Goal: Obtain resource: Download file/media

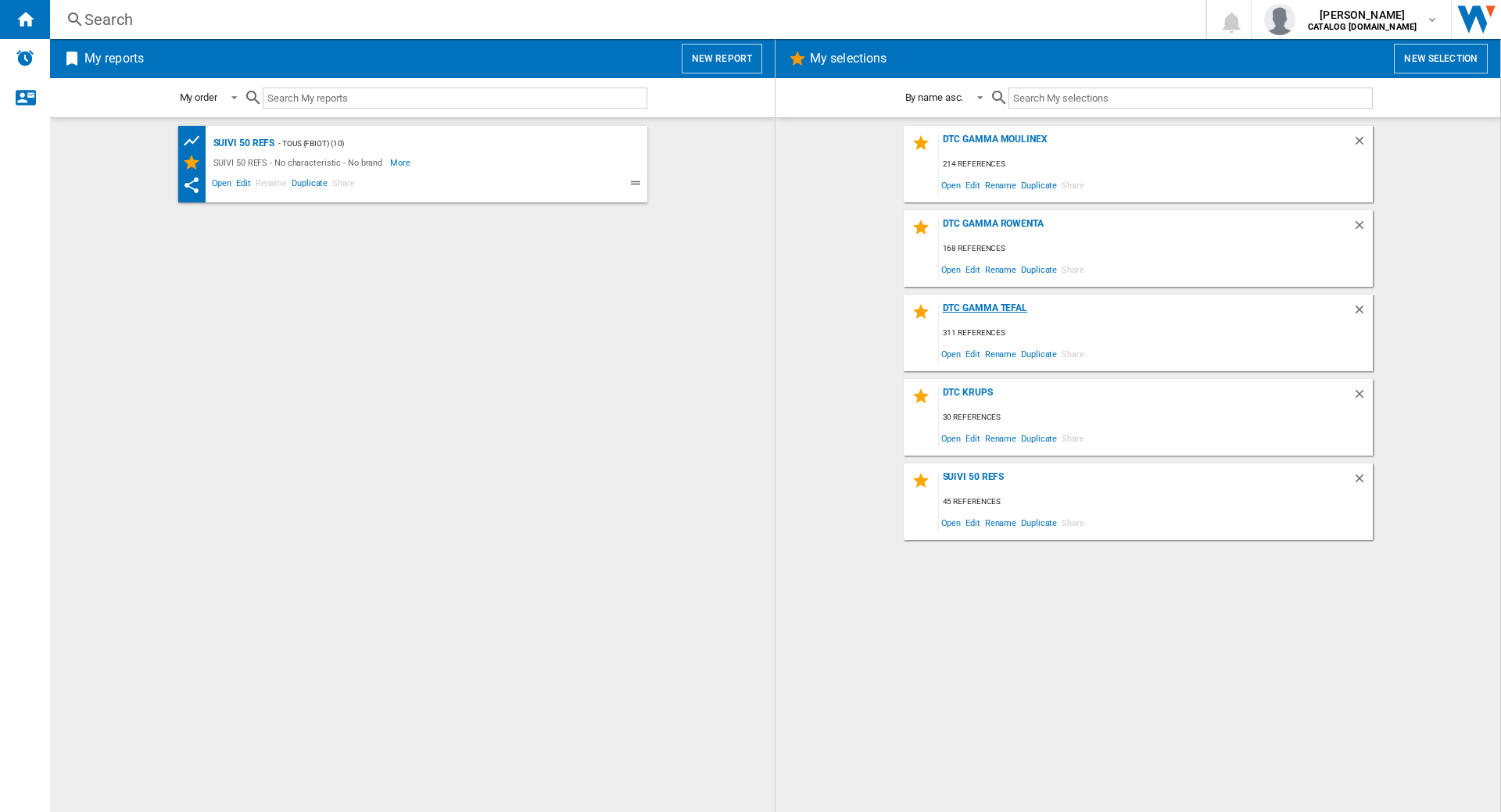
click at [999, 312] on div "DTC GAMMA TEFAL" at bounding box center [1145, 313] width 413 height 21
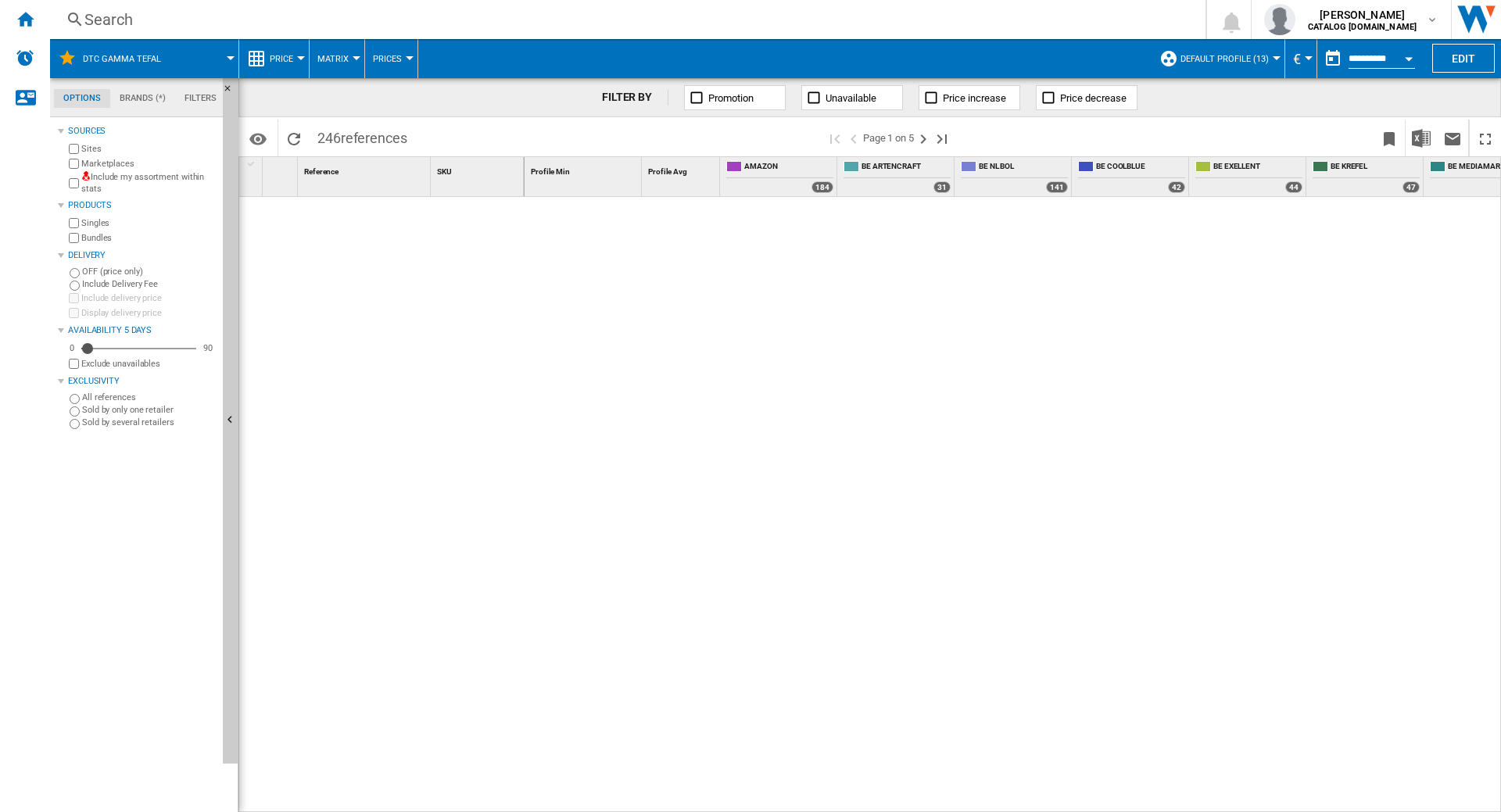
click at [109, 158] on label "Marketplaces" at bounding box center [149, 164] width 135 height 12
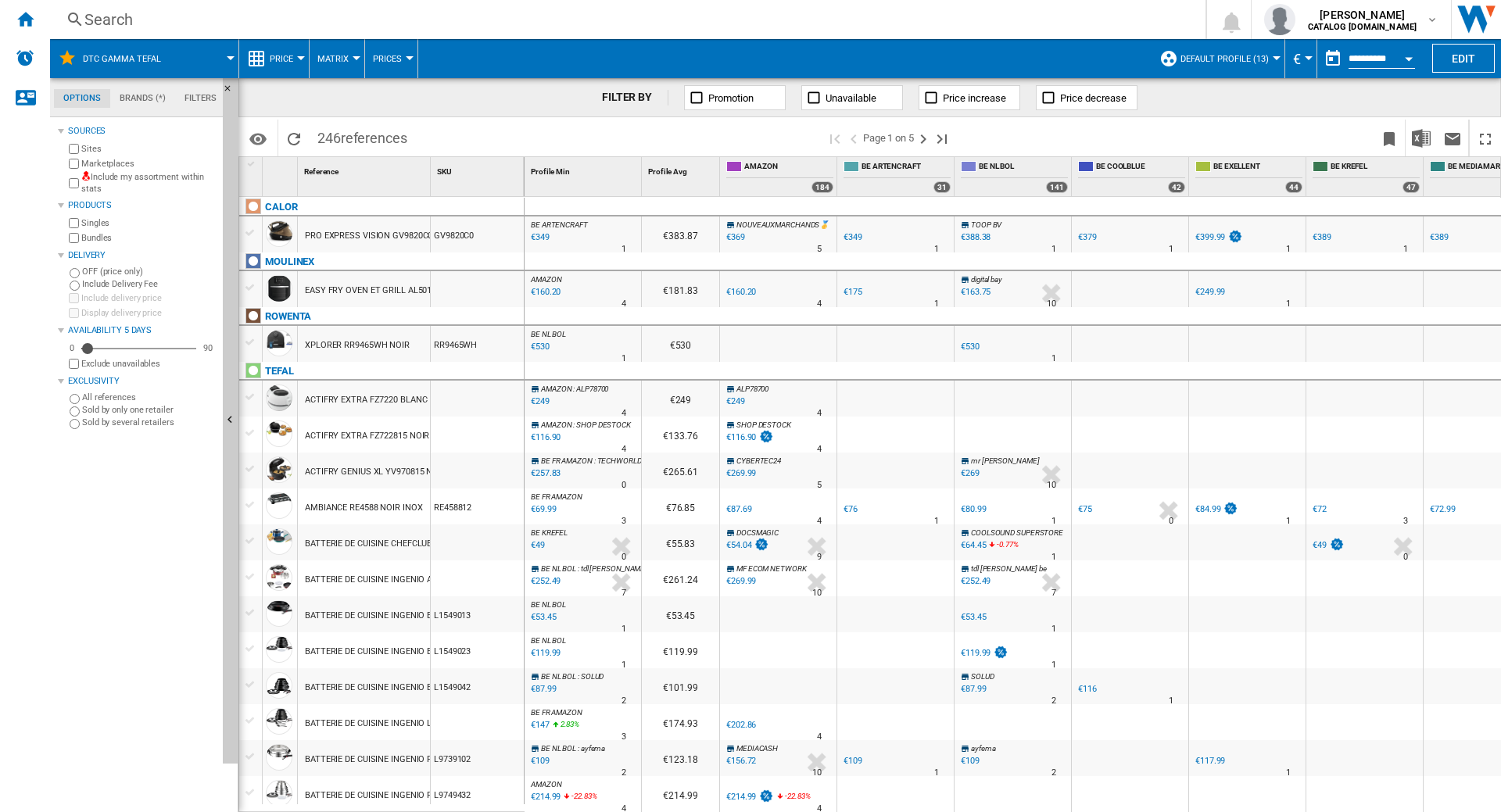
click at [110, 163] on label "Marketplaces" at bounding box center [149, 164] width 135 height 12
click at [1232, 69] on button "Default profile (13)" at bounding box center [1228, 59] width 96 height 39
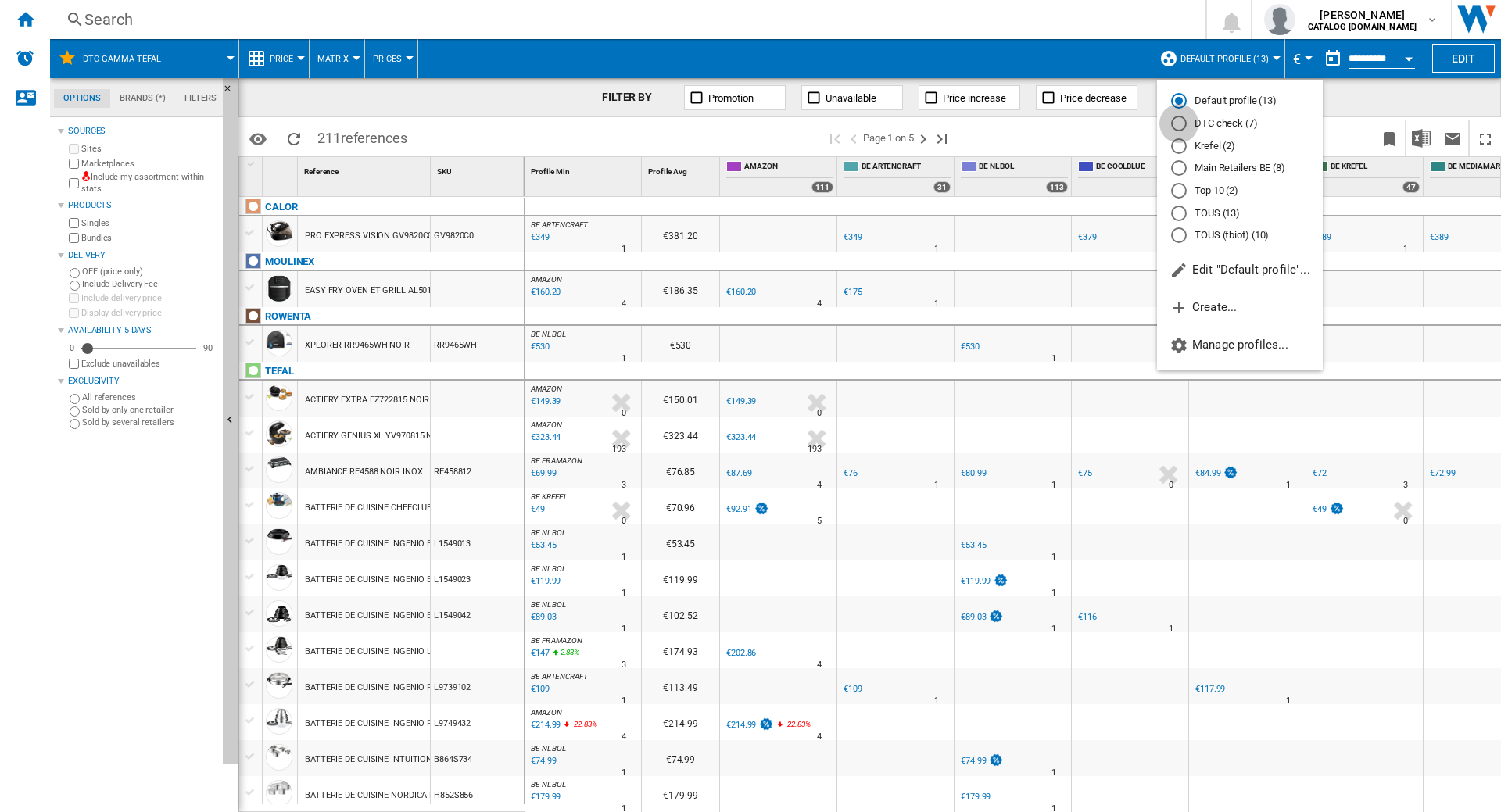
click at [1178, 122] on div "DTC check (7)" at bounding box center [1178, 123] width 15 height 15
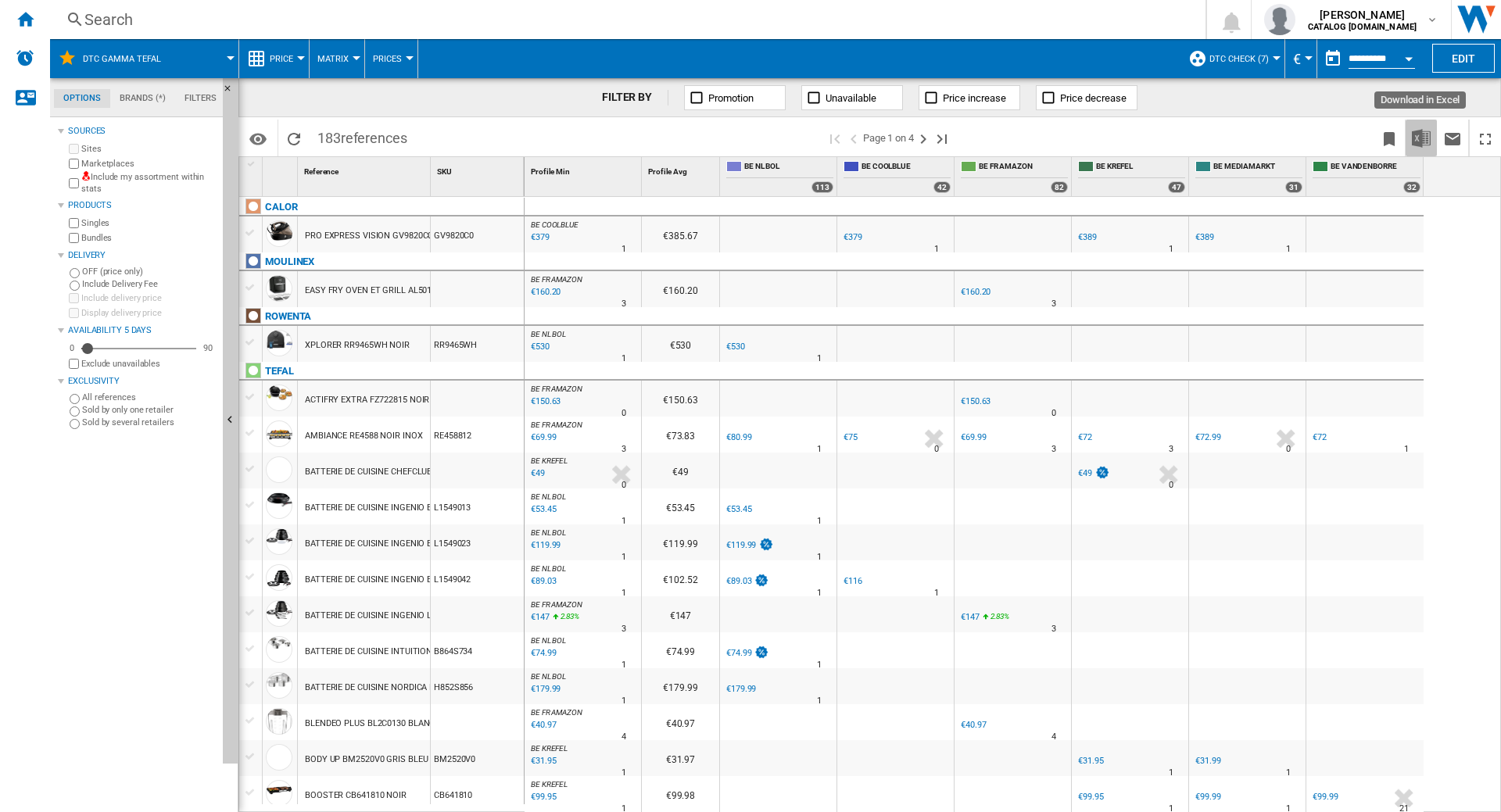
click at [1426, 132] on img "Download in Excel" at bounding box center [1421, 139] width 19 height 19
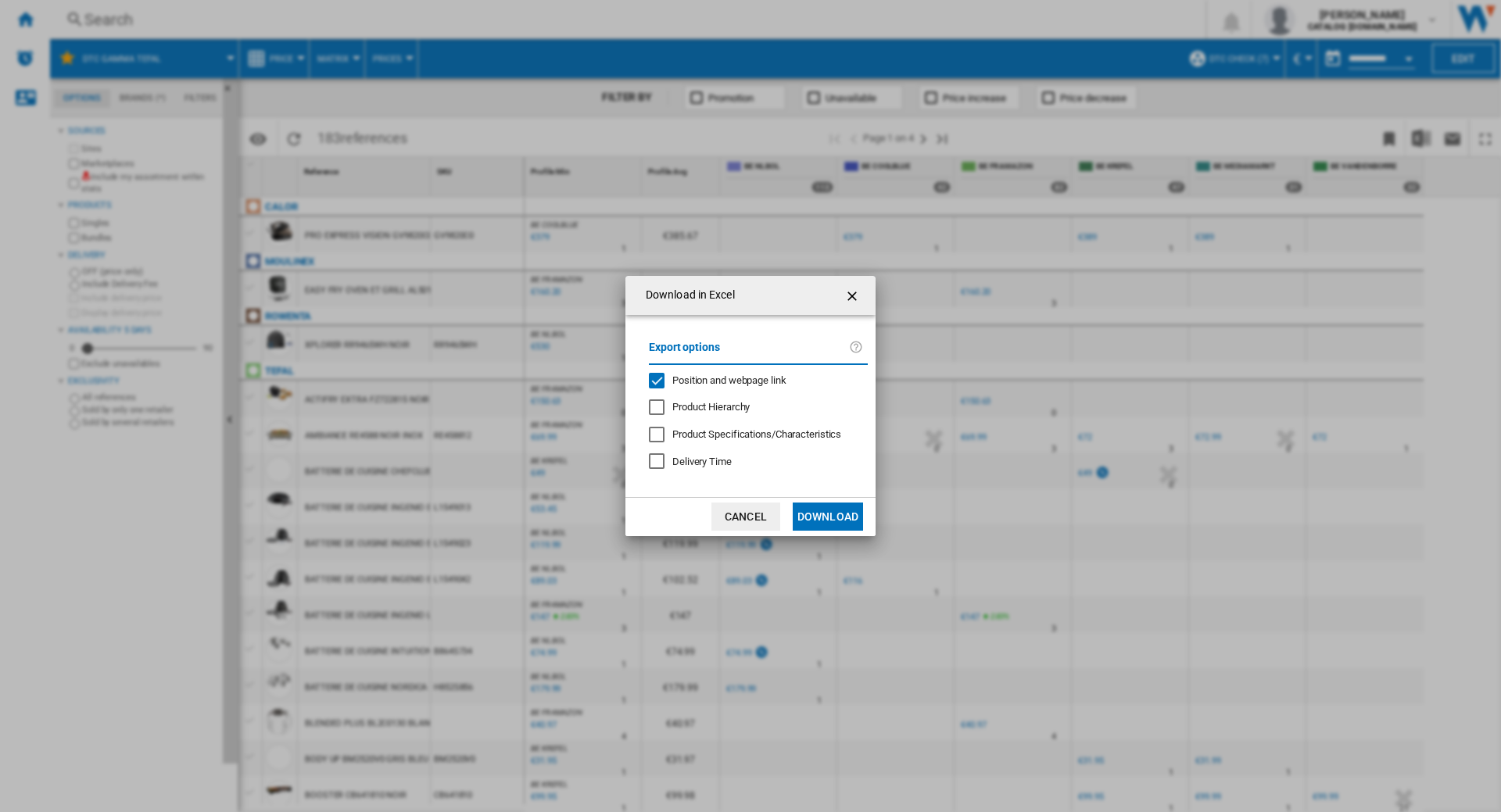
click at [744, 381] on span "Position and webpage link" at bounding box center [729, 381] width 114 height 12
click at [825, 511] on button "Download" at bounding box center [828, 516] width 70 height 28
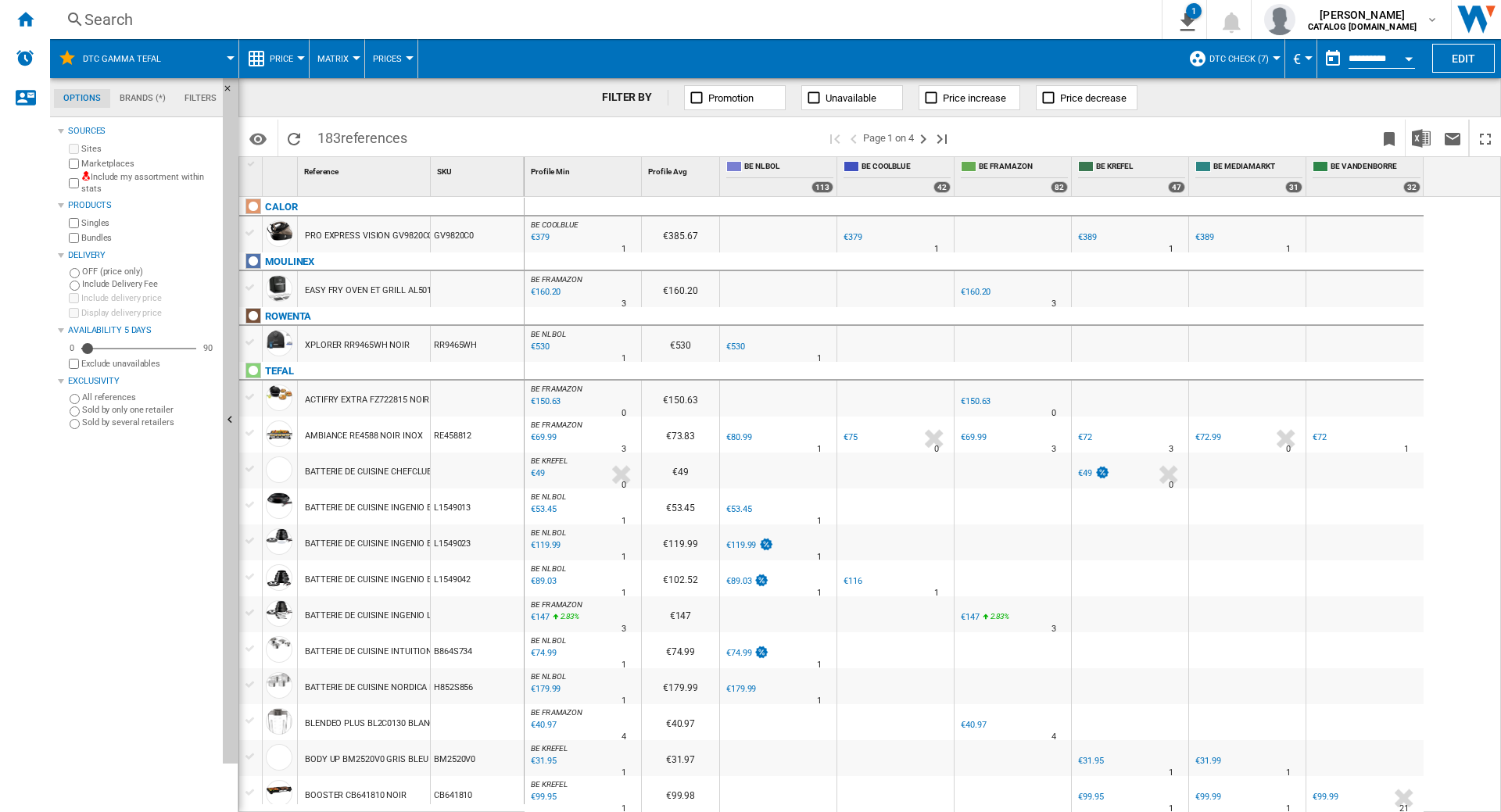
click at [169, 48] on button "DTC GAMMA TEFAL" at bounding box center [130, 59] width 94 height 39
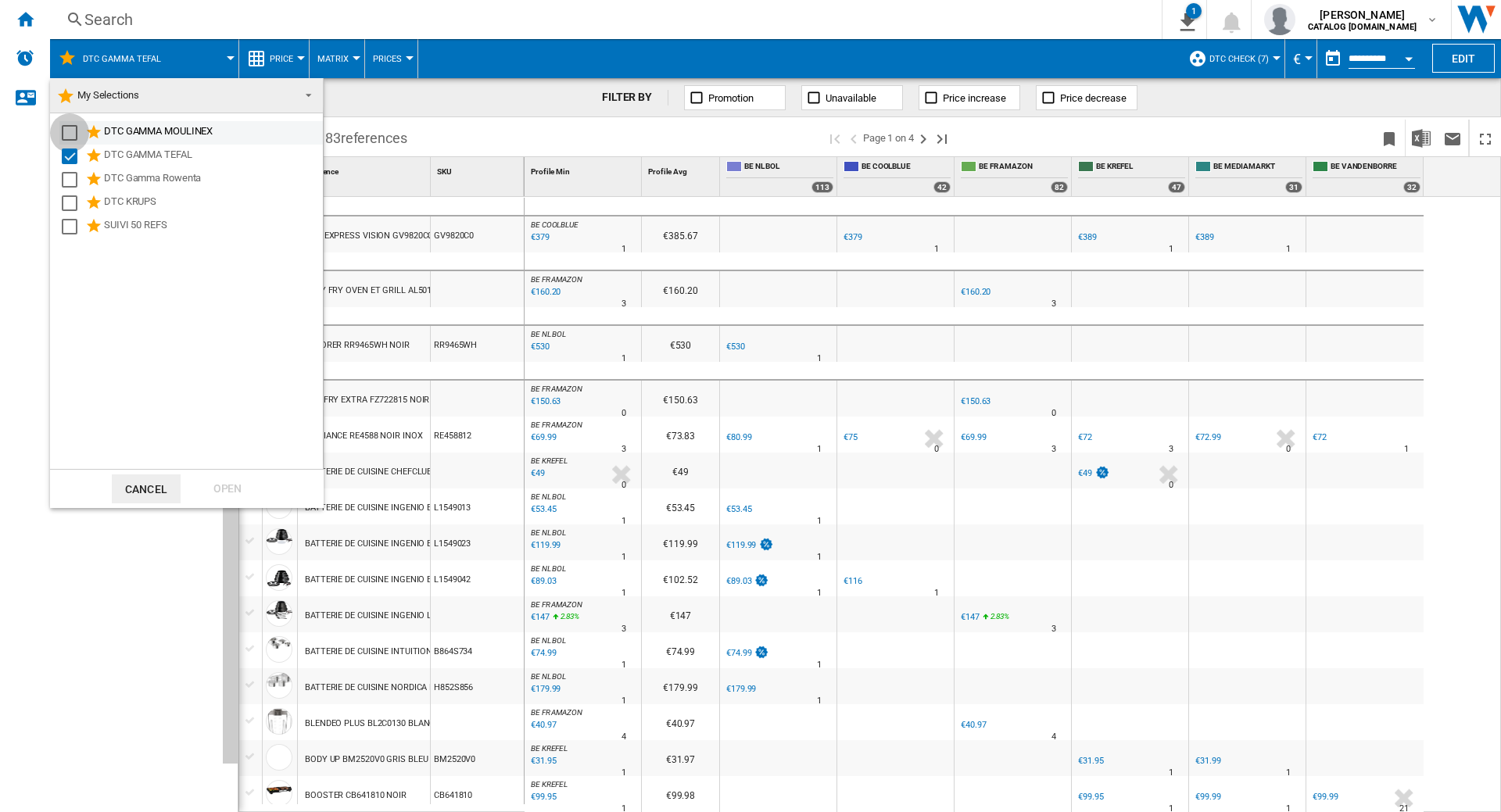
click at [71, 130] on div "Select" at bounding box center [69, 133] width 15 height 15
click at [72, 159] on div "Select" at bounding box center [69, 157] width 15 height 15
click at [236, 489] on div "Open" at bounding box center [228, 489] width 68 height 29
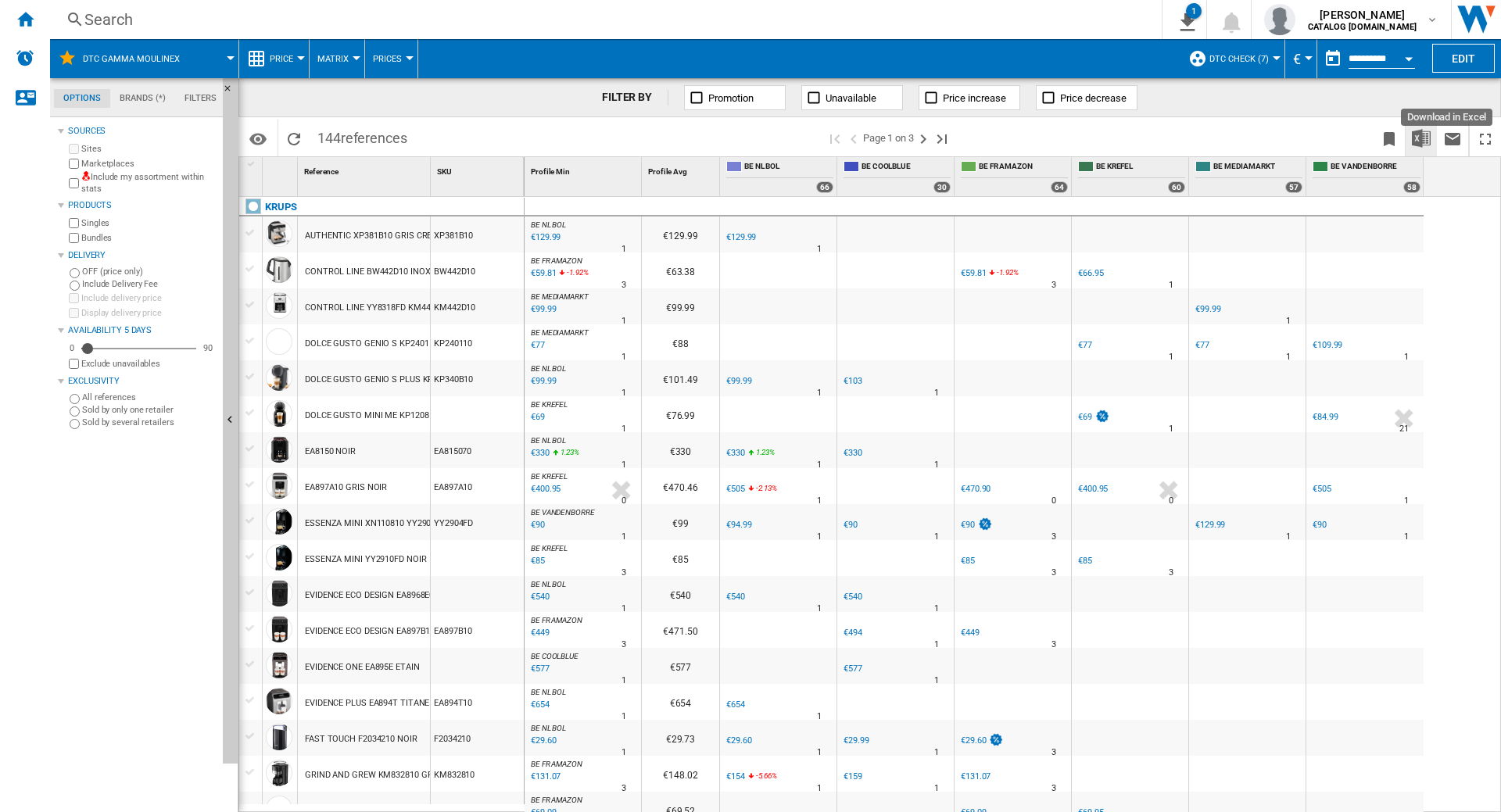
click at [1427, 144] on img "Download in Excel" at bounding box center [1421, 139] width 19 height 19
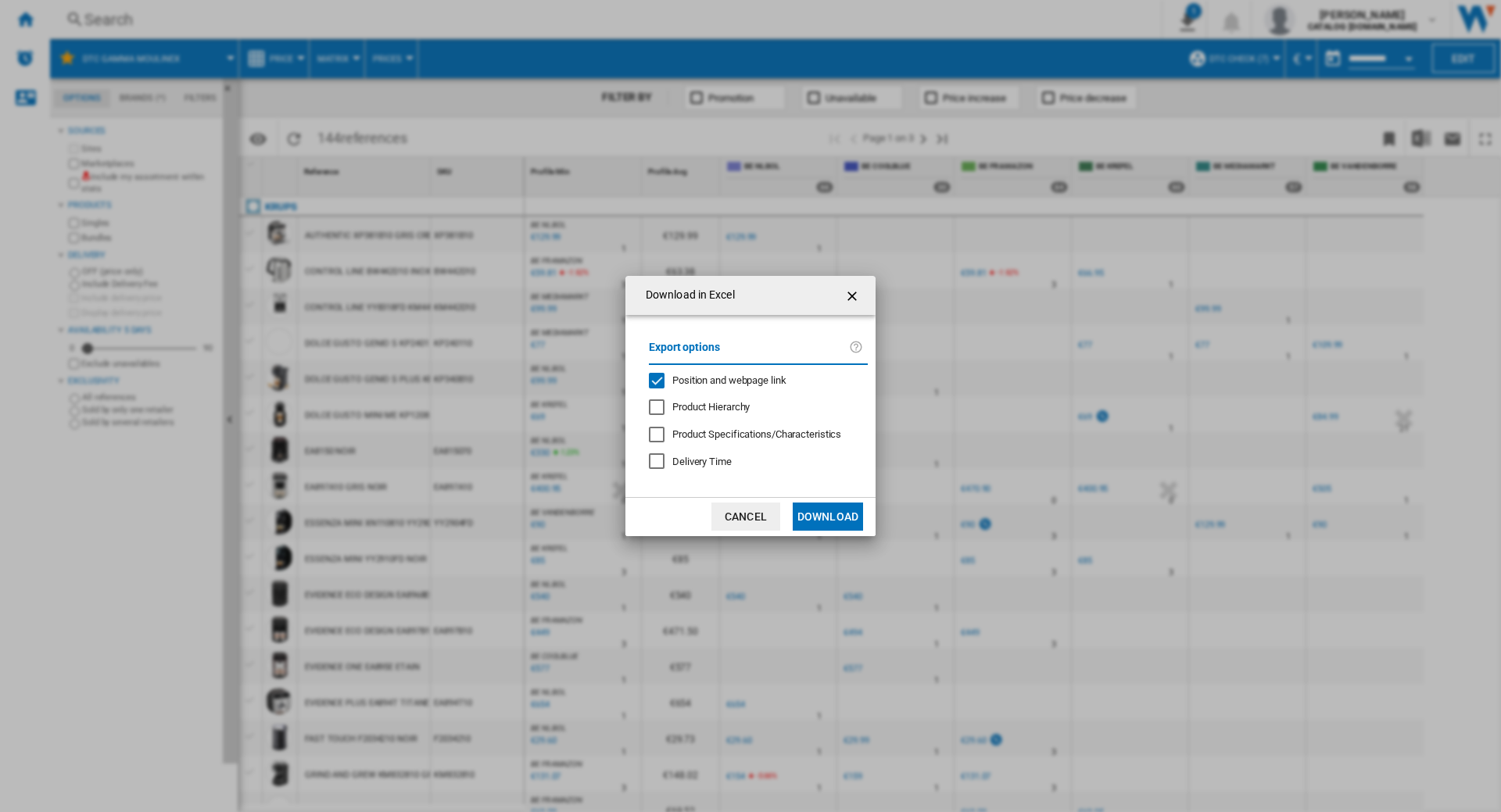
click at [659, 376] on div "Position and webpage link" at bounding box center [656, 381] width 15 height 15
click at [833, 523] on button "Download" at bounding box center [828, 516] width 70 height 28
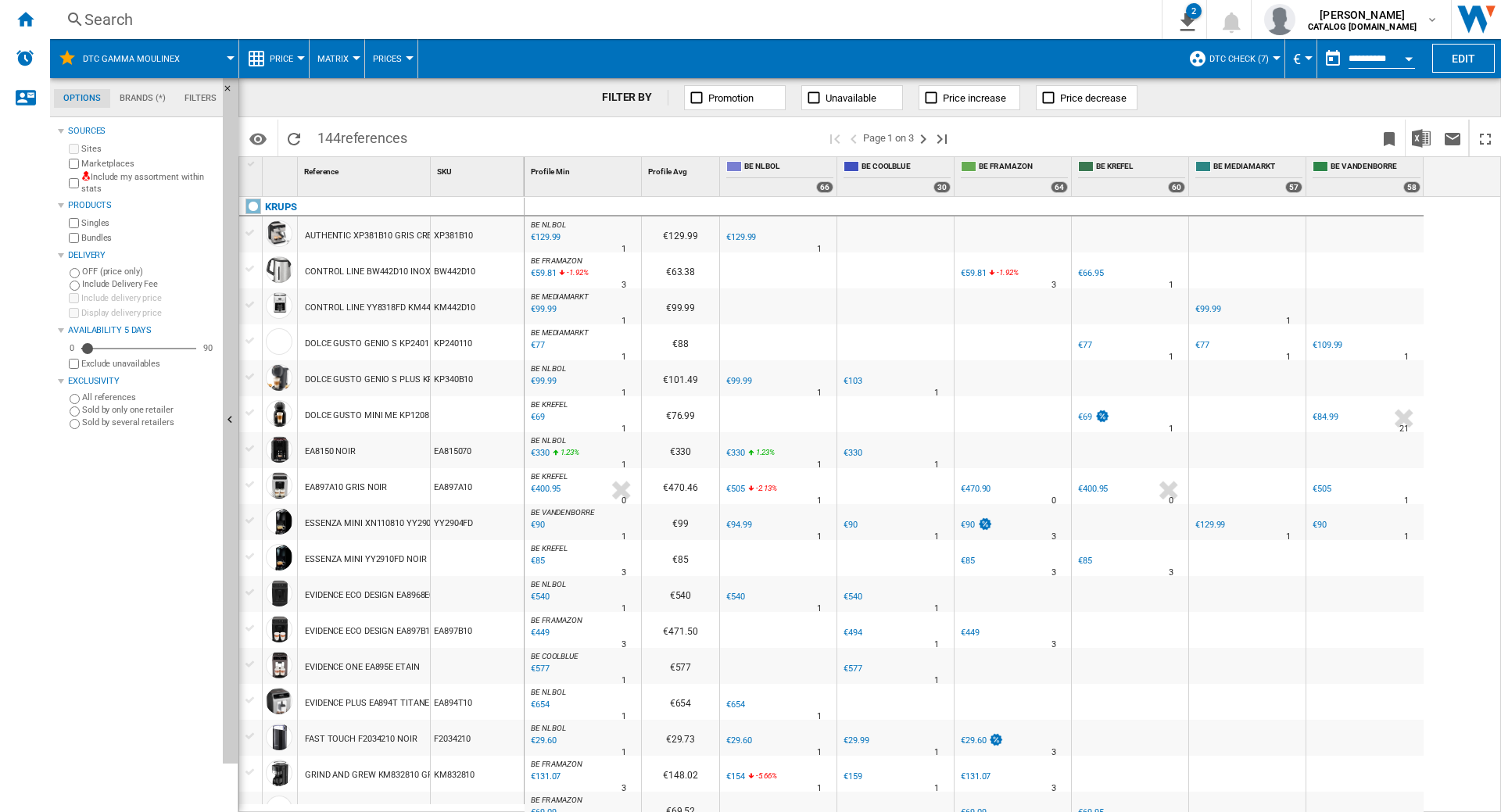
click at [240, 8] on div "Search Search 0 2 DTC GAMMA MOULINEX/No characteristic/No brand [Price Matrix] …" at bounding box center [774, 20] width 1451 height 39
click at [208, 24] on div "Search" at bounding box center [602, 20] width 1036 height 22
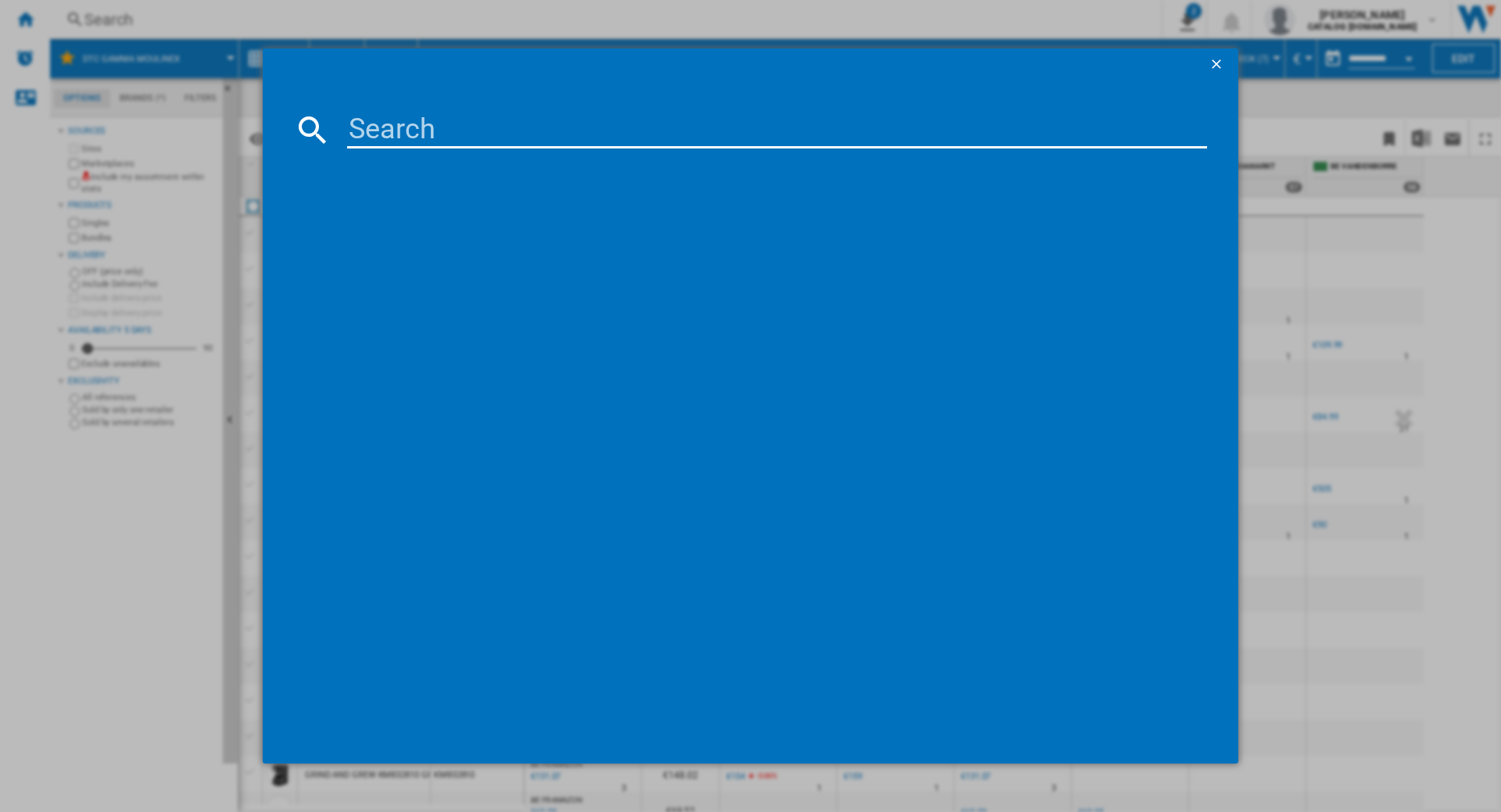
click at [384, 130] on input at bounding box center [777, 130] width 860 height 38
paste input "YY4899"
type input "YY4899"
click at [442, 222] on div "KRUPS EVIDENCE EA897 YY4899FD NOIR" at bounding box center [758, 231] width 888 height 25
click at [477, 229] on div "KRUPS EVIDENCE EA897 YY4899FD NOIR" at bounding box center [761, 231] width 845 height 15
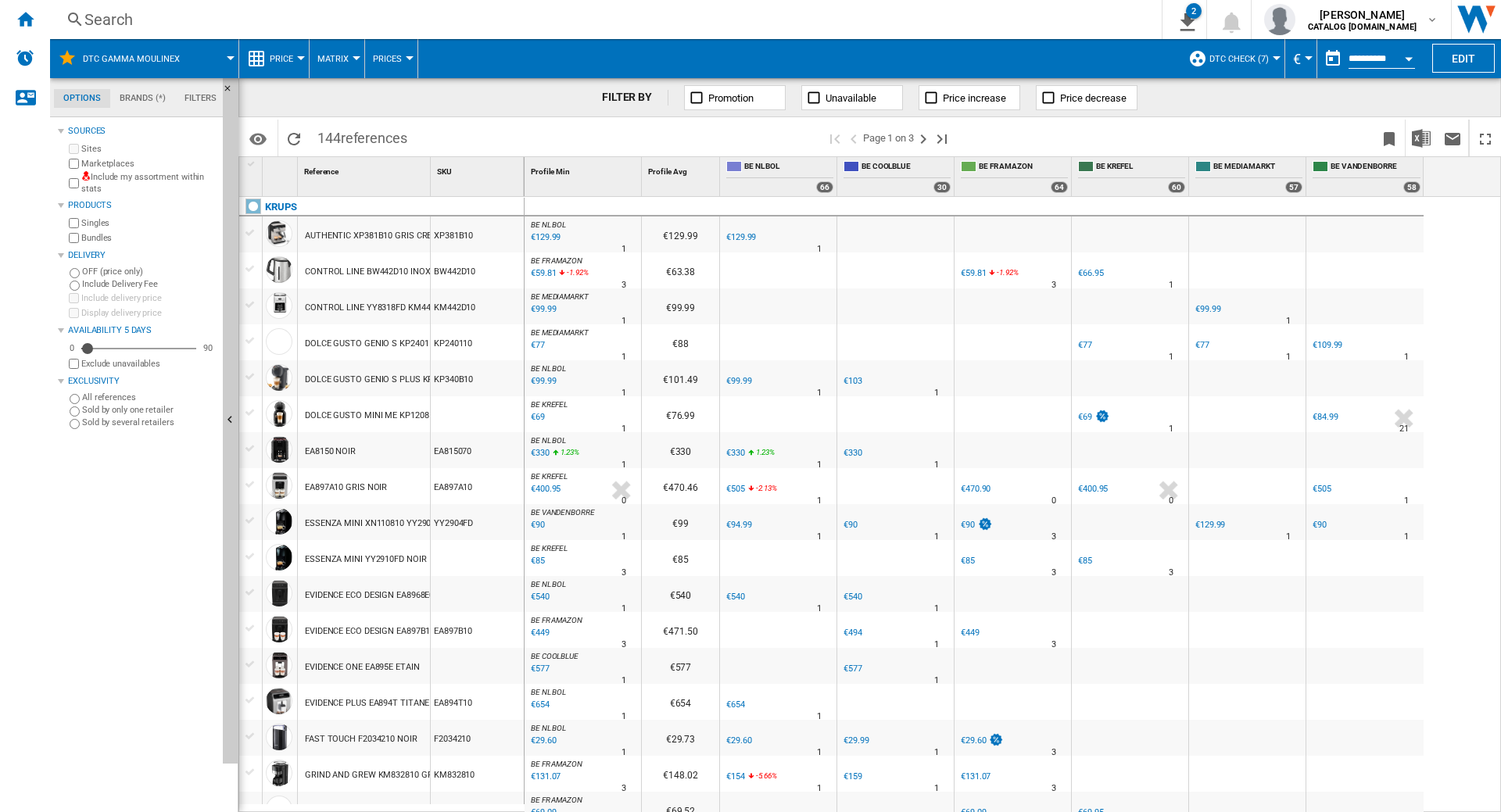
click at [173, 60] on span "DTC GAMMA MOULINEX" at bounding box center [131, 59] width 97 height 10
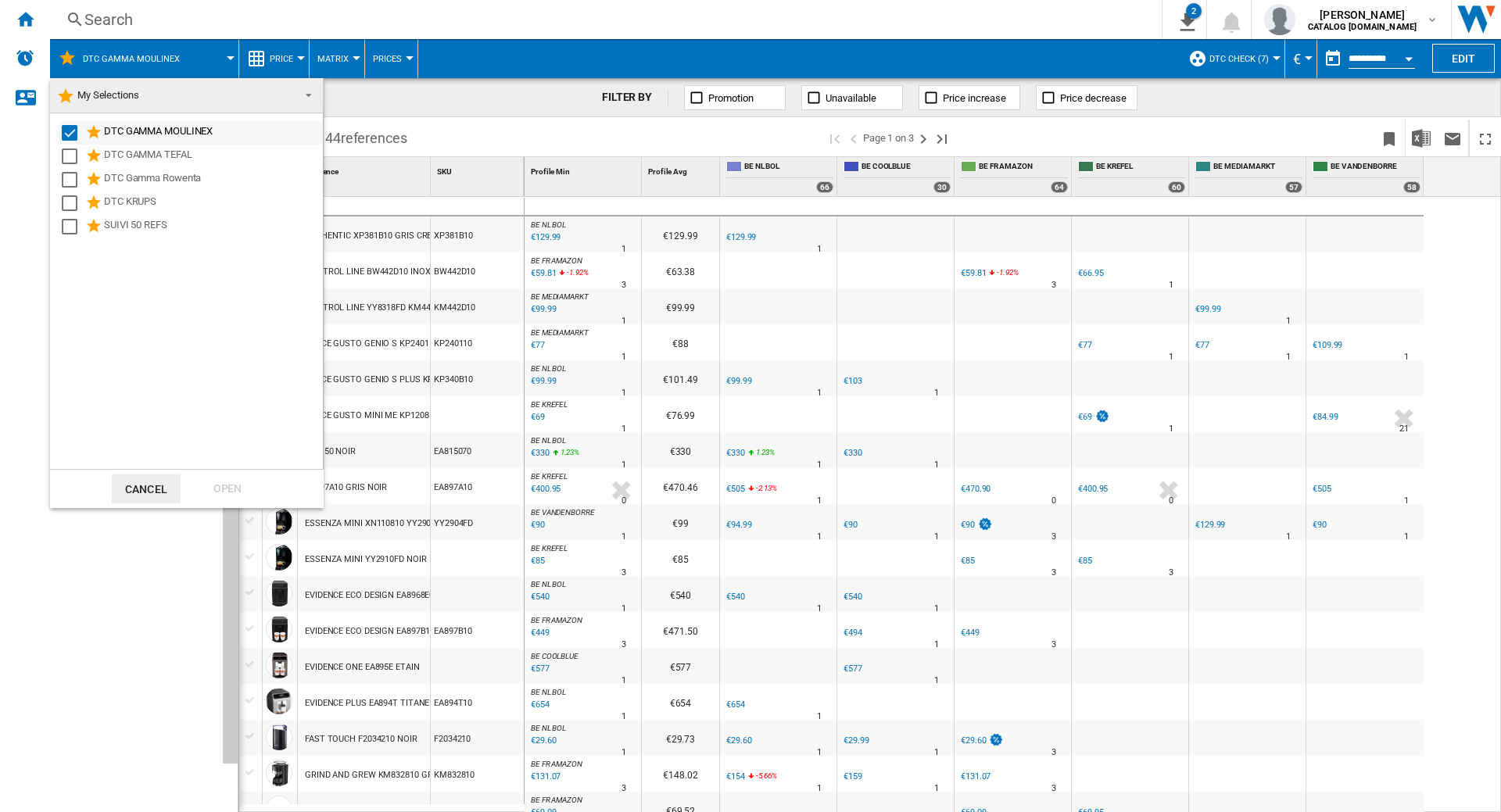
drag, startPoint x: 65, startPoint y: 178, endPoint x: 78, endPoint y: 132, distance: 47.8
click at [65, 178] on div "Select" at bounding box center [69, 180] width 15 height 15
click at [74, 133] on div "Select" at bounding box center [69, 133] width 15 height 15
click at [223, 484] on div "Open" at bounding box center [228, 489] width 68 height 29
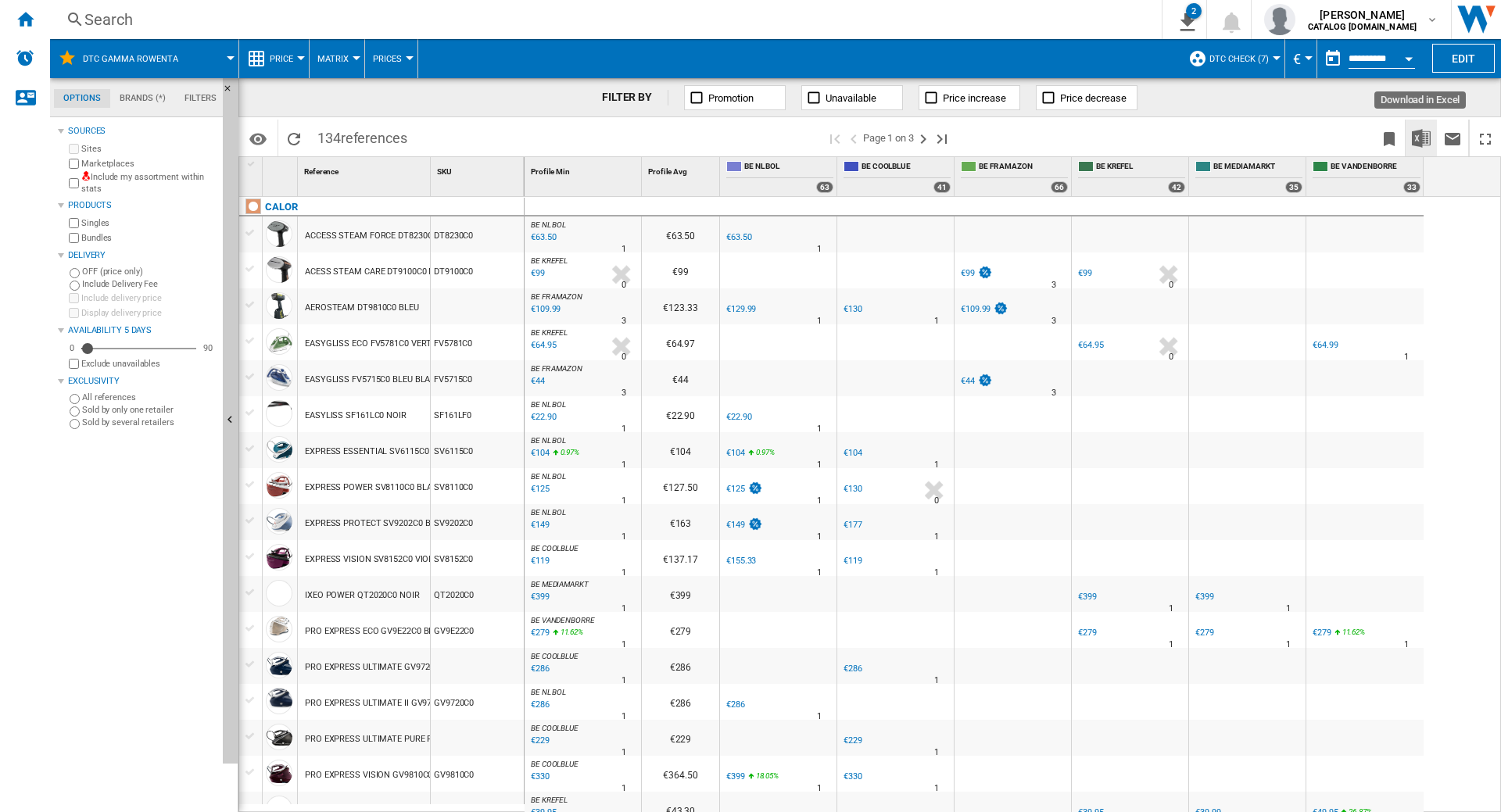
click at [1411, 127] on button "Download in Excel" at bounding box center [1421, 138] width 32 height 37
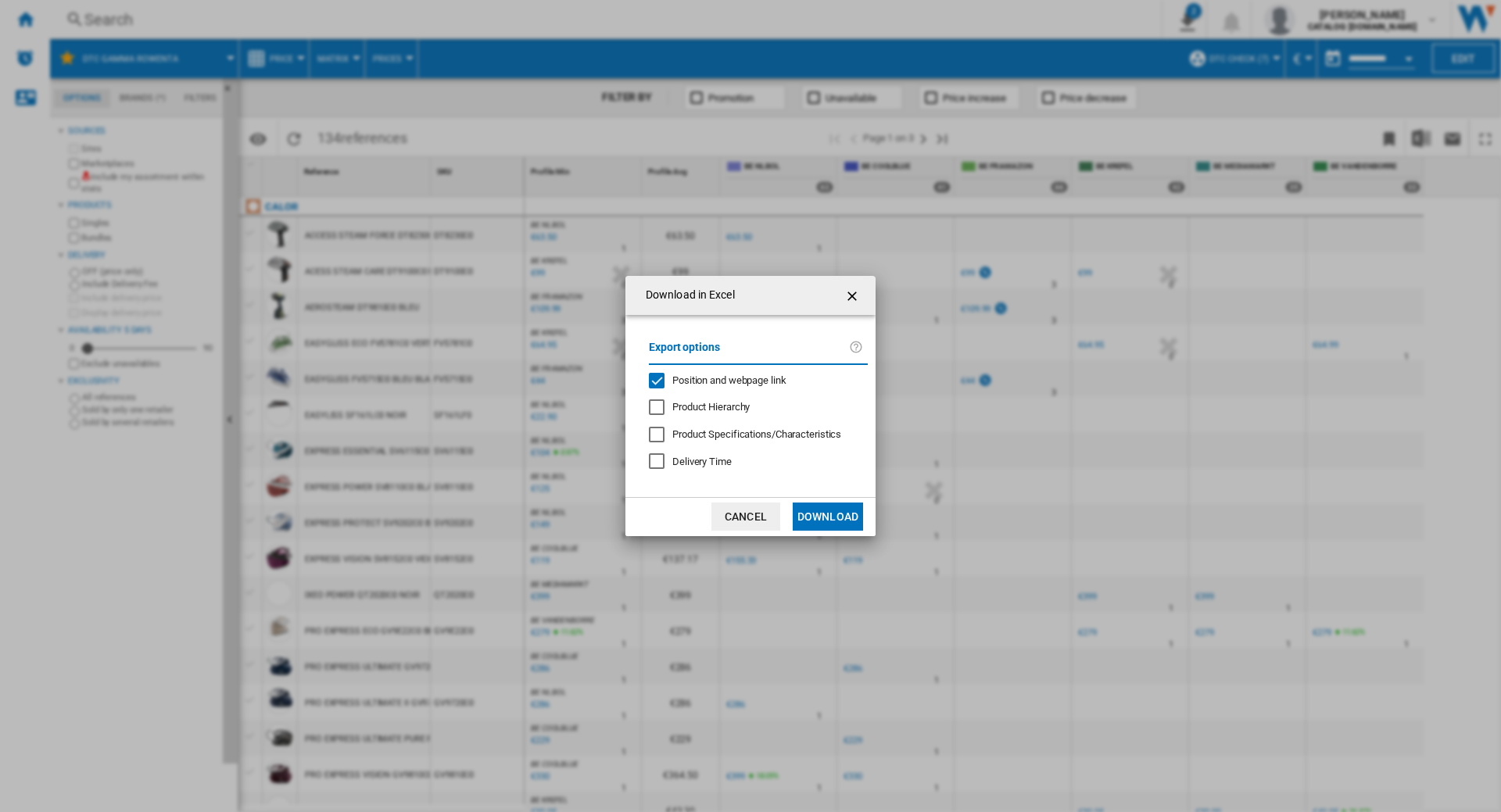
click at [656, 375] on div "Position and webpage link" at bounding box center [656, 381] width 15 height 15
click at [822, 516] on button "Download" at bounding box center [828, 516] width 70 height 28
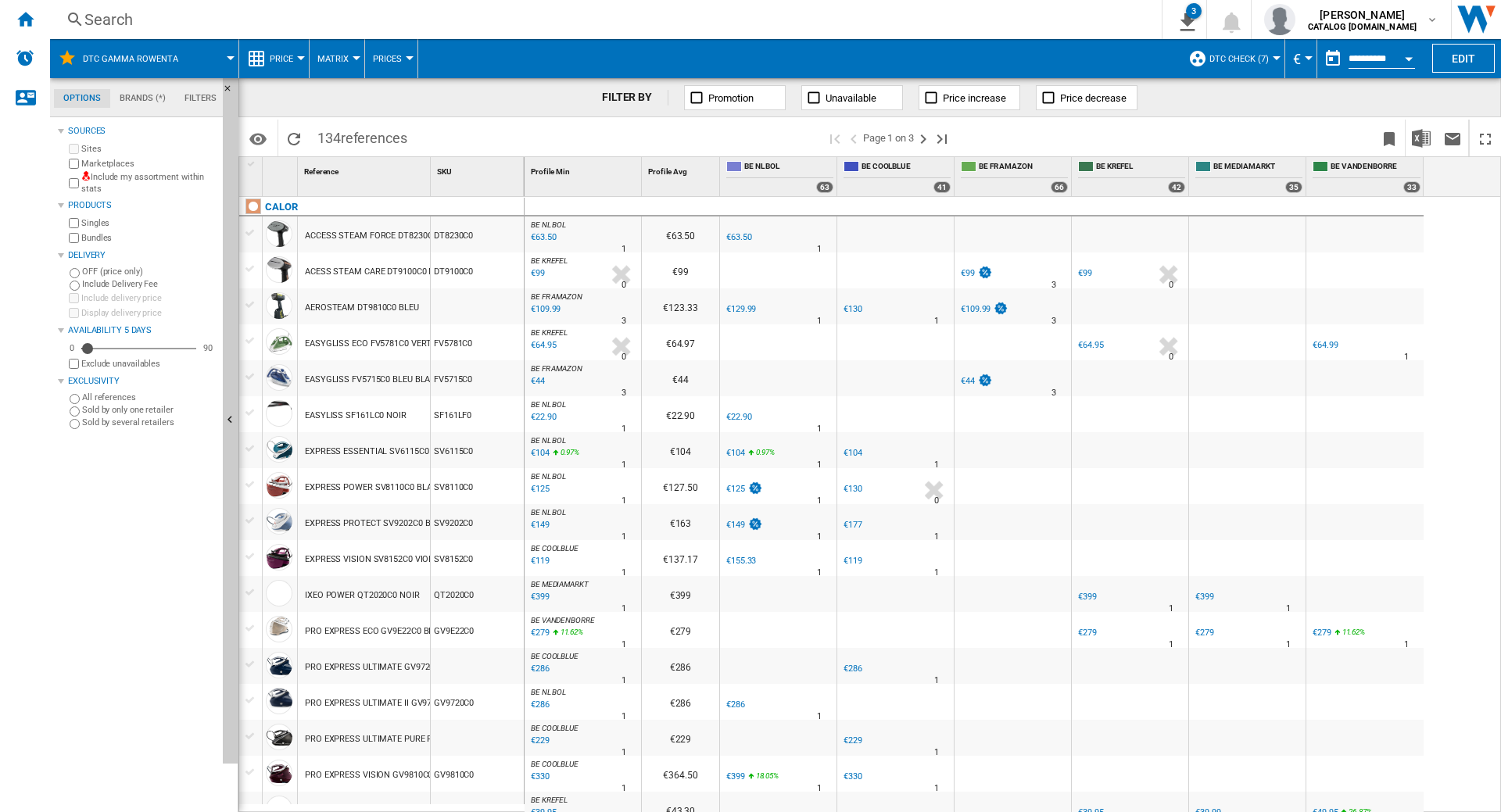
click at [300, 10] on div "Search" at bounding box center [602, 20] width 1036 height 22
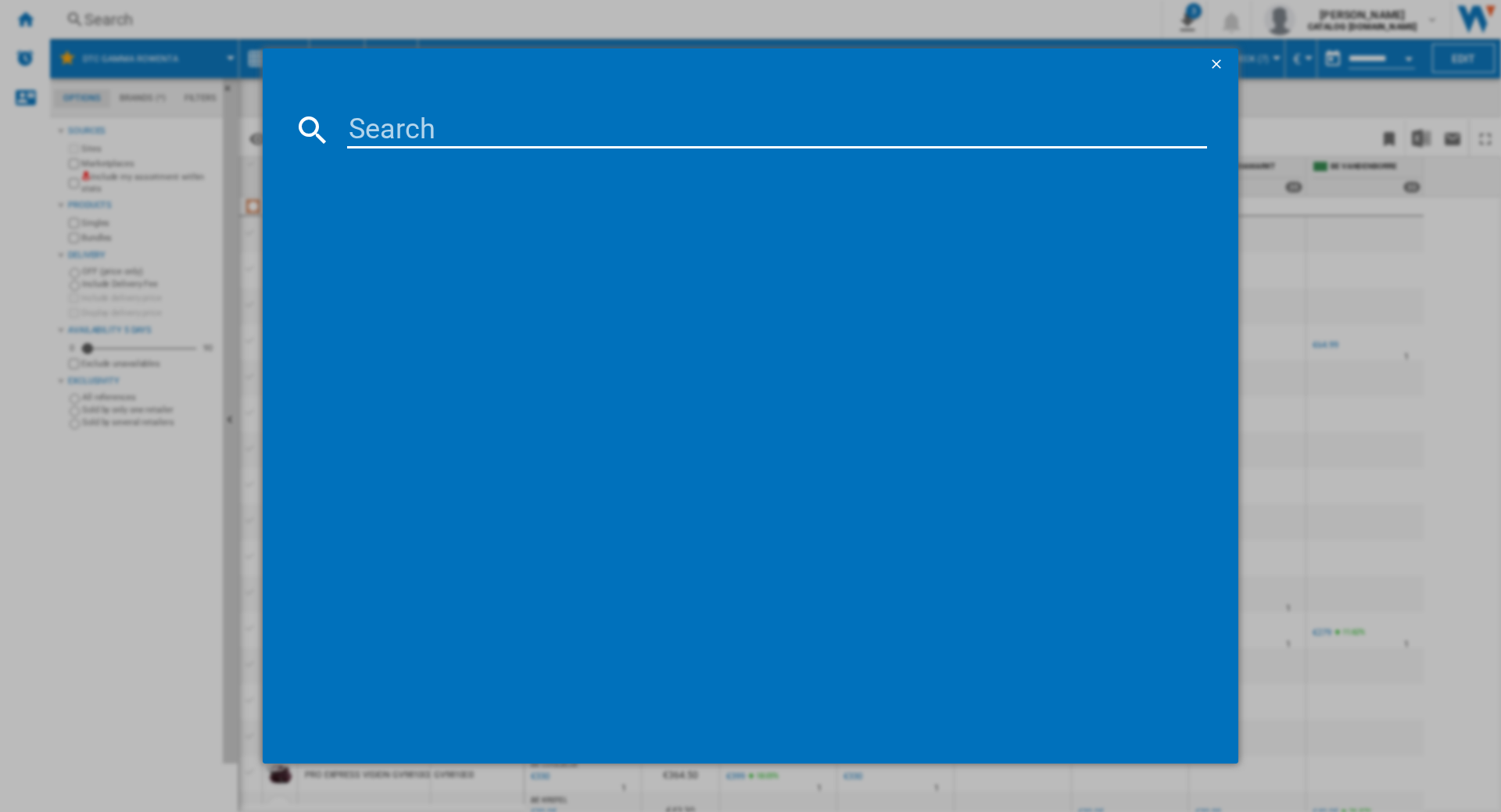
click at [387, 117] on input at bounding box center [777, 130] width 860 height 38
type input "GZ7035WO"
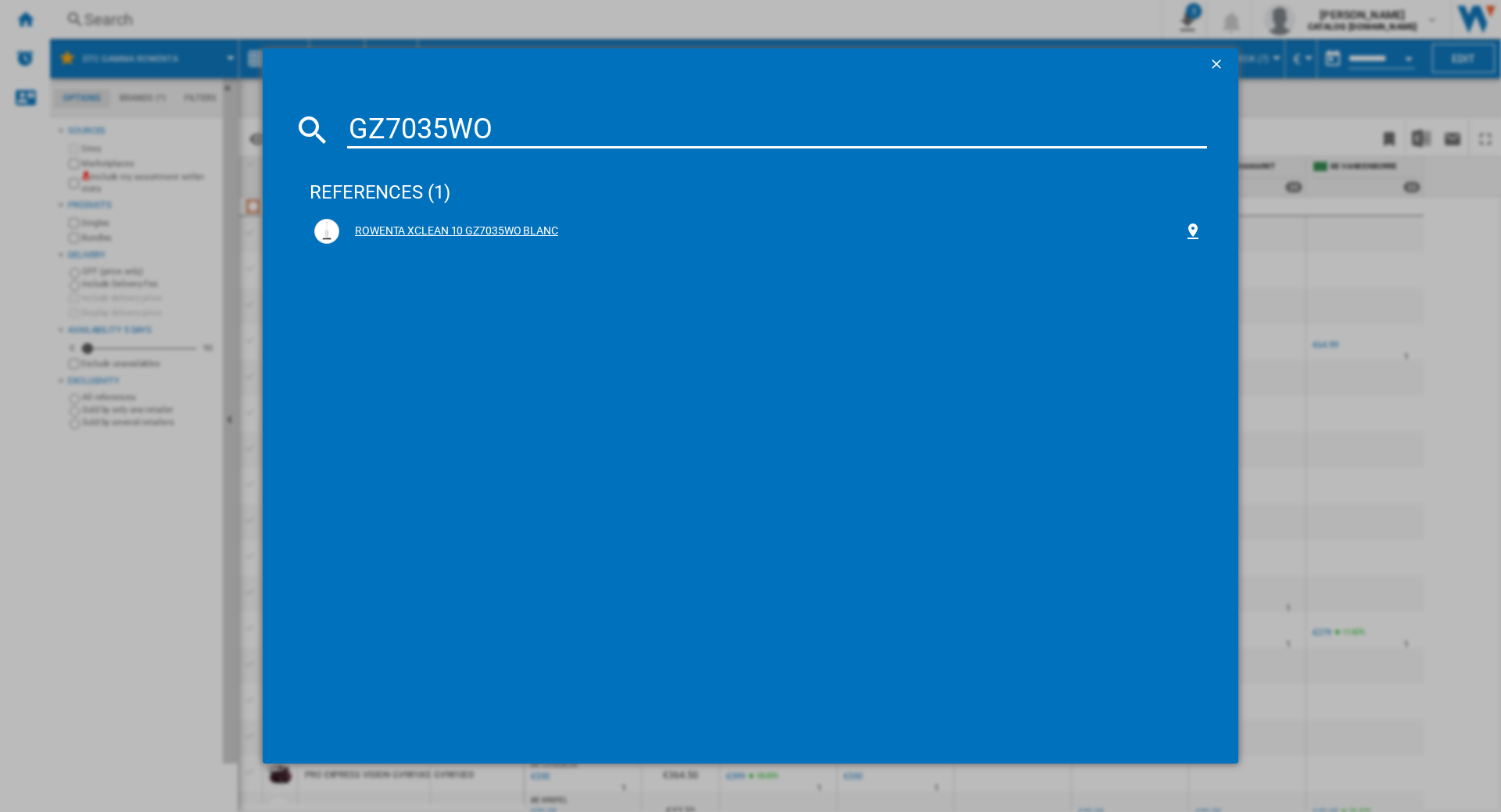
click at [499, 230] on div "ROWENTA XCLEAN 10 GZ7035WO BLANC" at bounding box center [761, 231] width 845 height 15
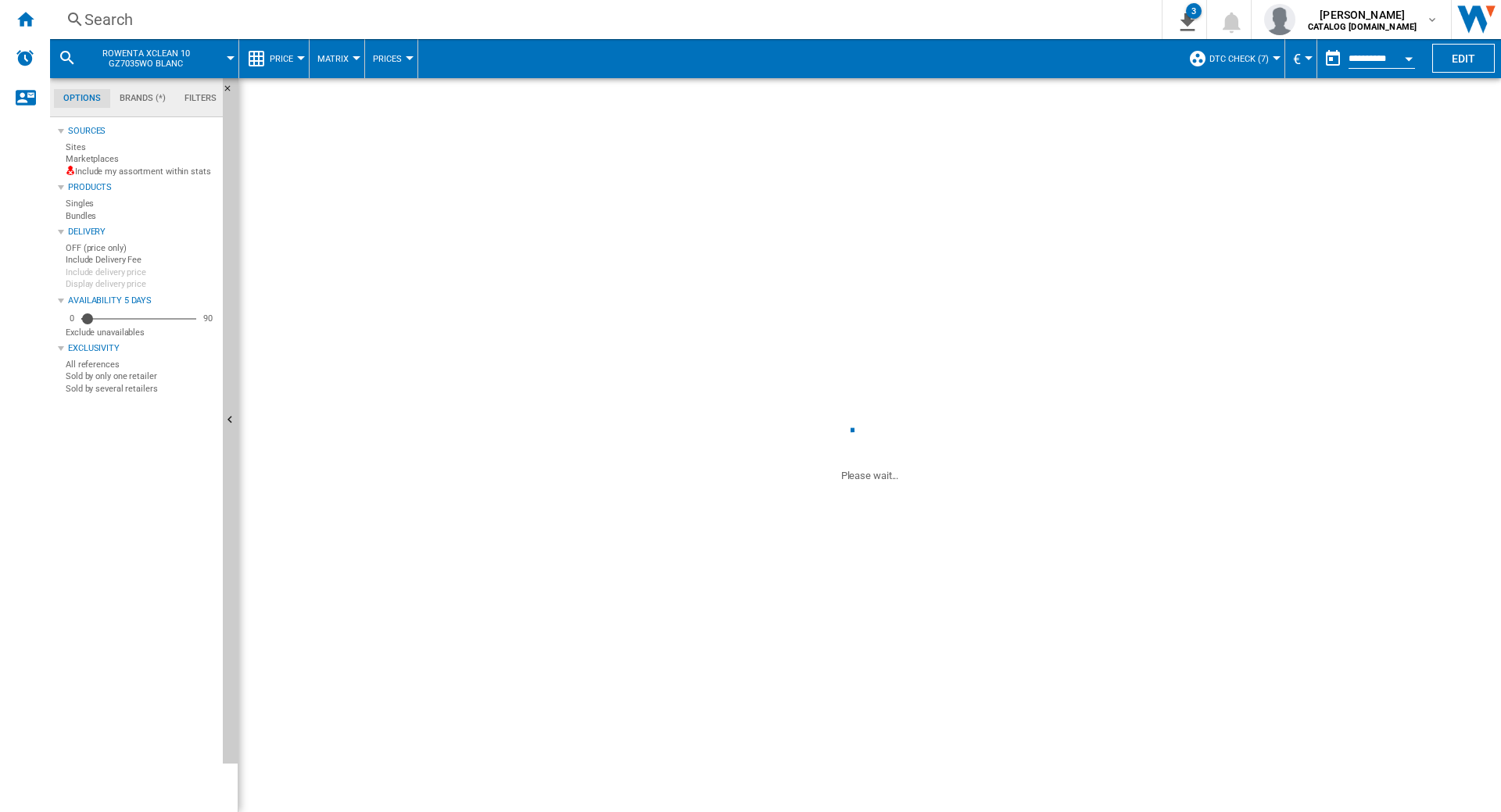
click at [1316, 375] on span at bounding box center [869, 242] width 1262 height 329
